Goal: Information Seeking & Learning: Learn about a topic

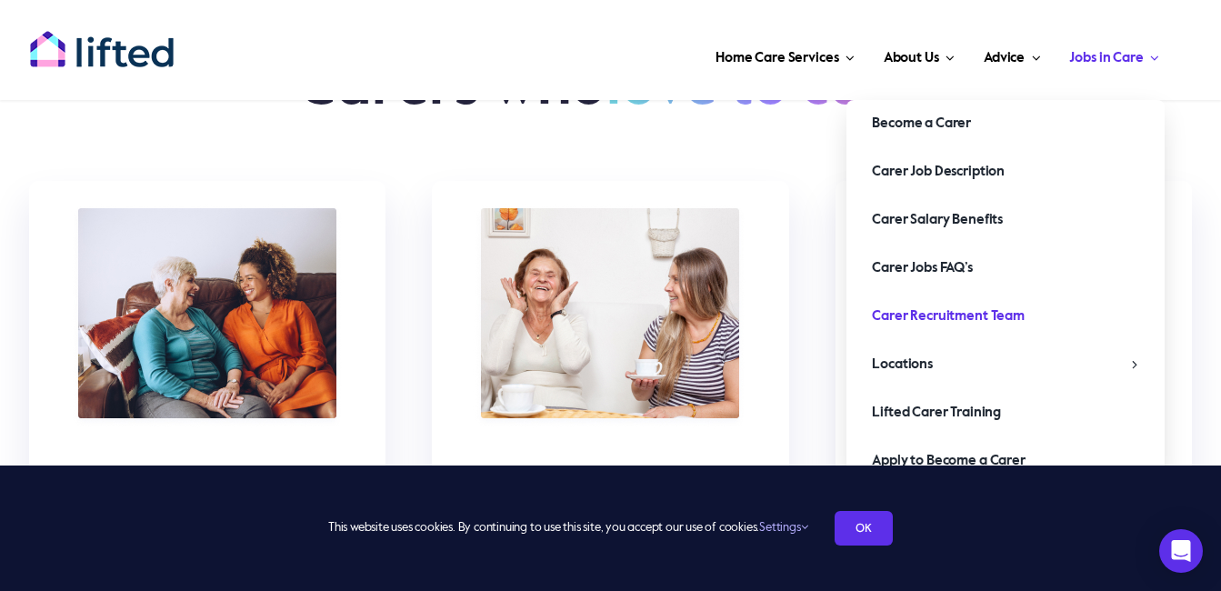
scroll to position [5454, 0]
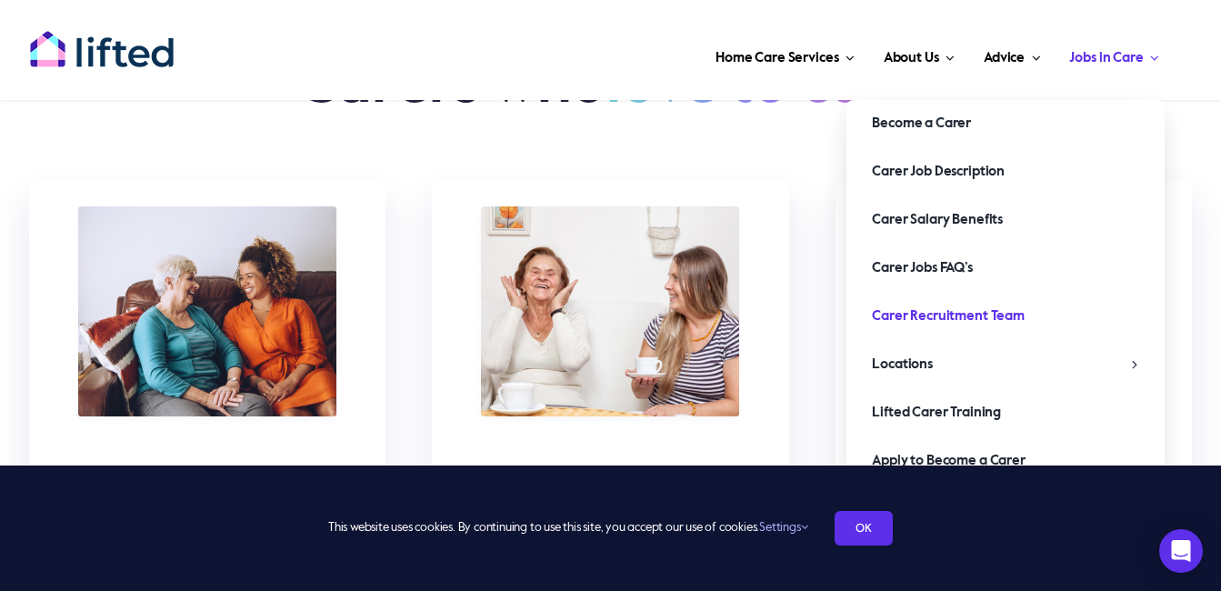
click at [994, 313] on span "Carer Recruitment Team" at bounding box center [948, 316] width 153 height 29
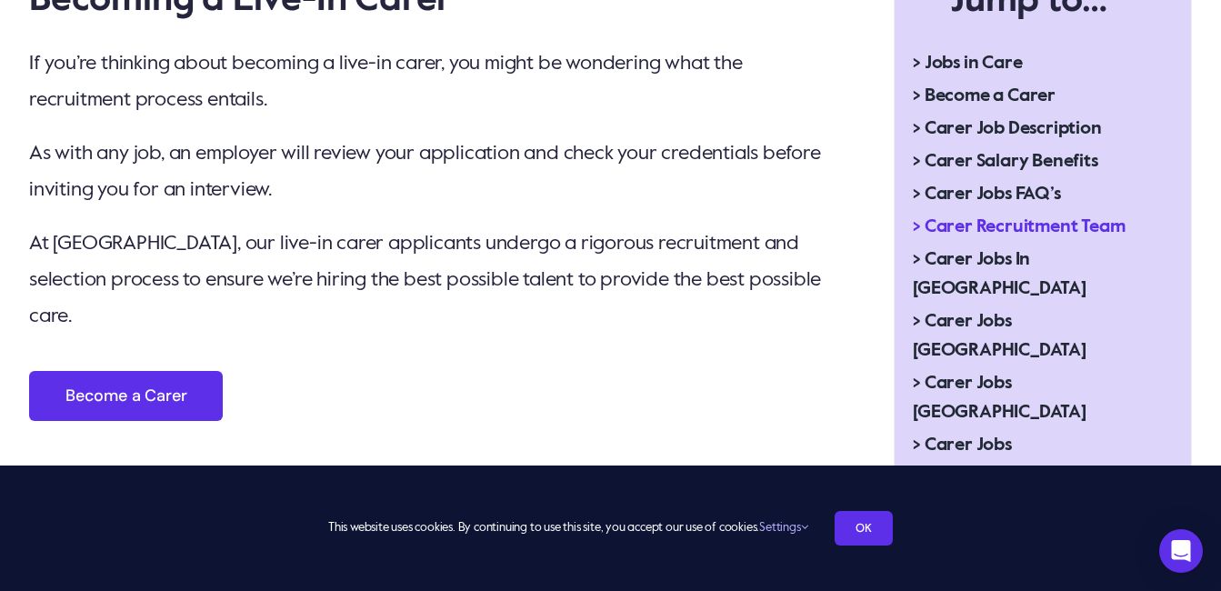
scroll to position [764, 0]
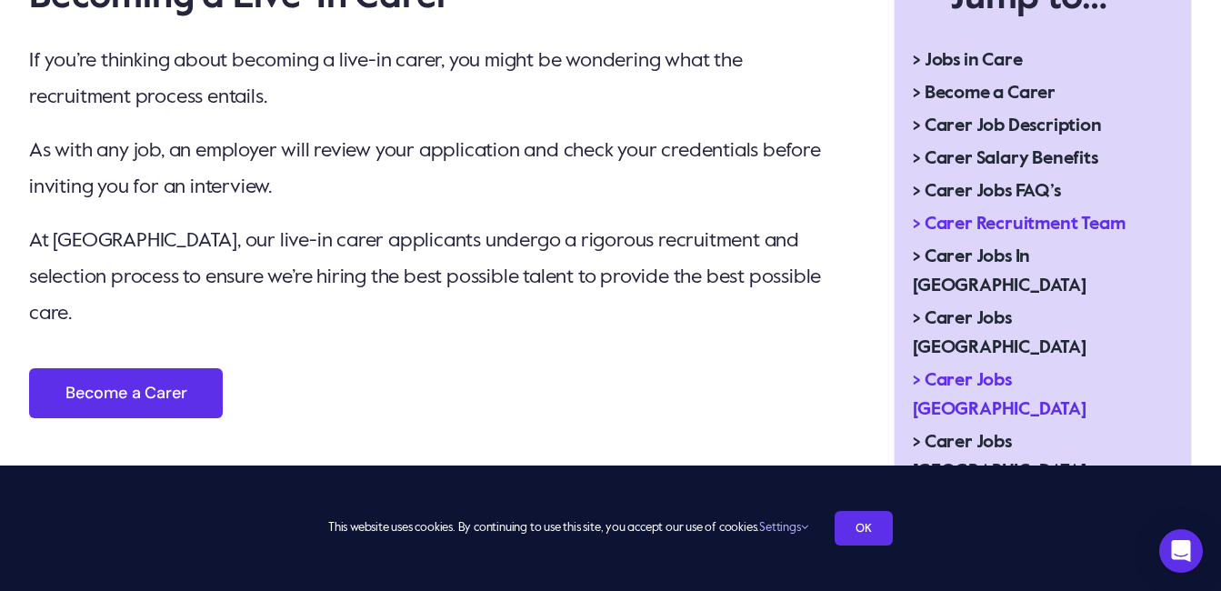
click at [994, 366] on span "> Carer Jobs [GEOGRAPHIC_DATA]" at bounding box center [1028, 395] width 231 height 58
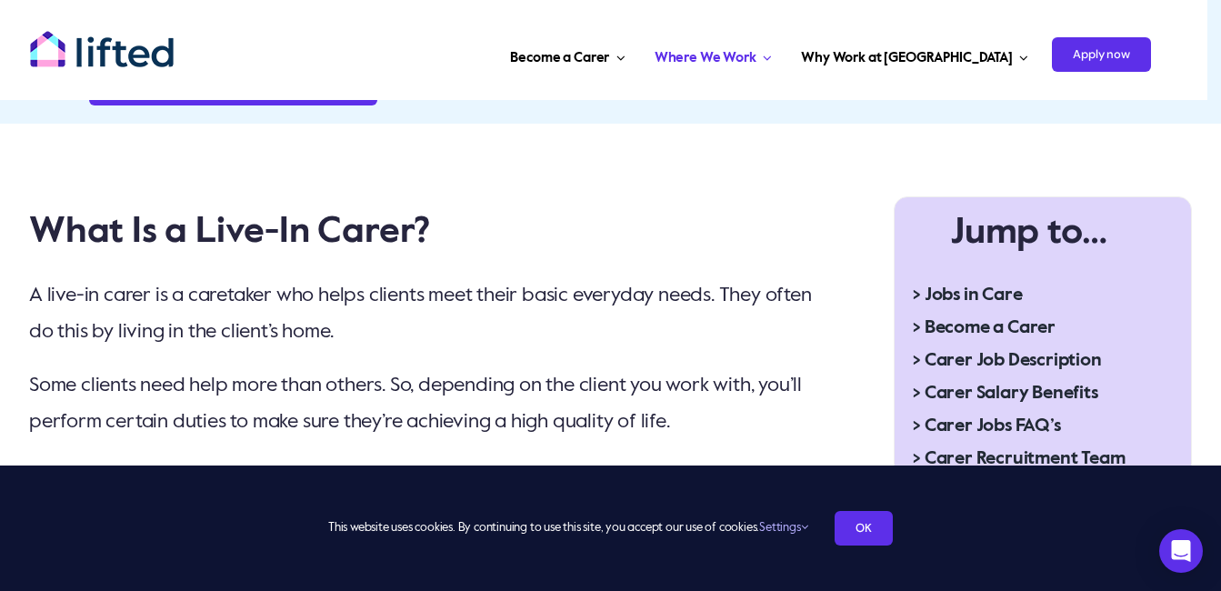
scroll to position [509, 0]
